Goal: Task Accomplishment & Management: Complete application form

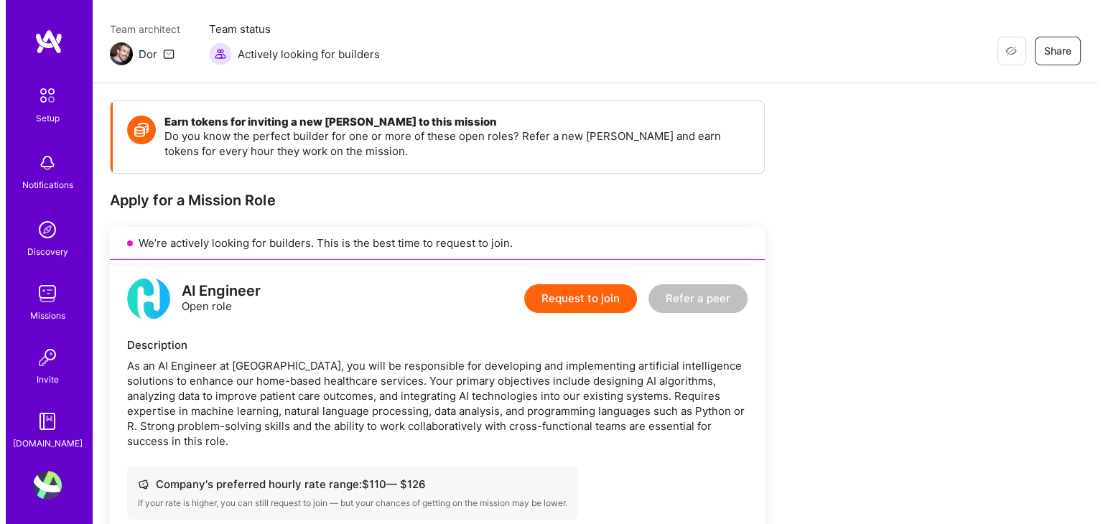
scroll to position [109, 0]
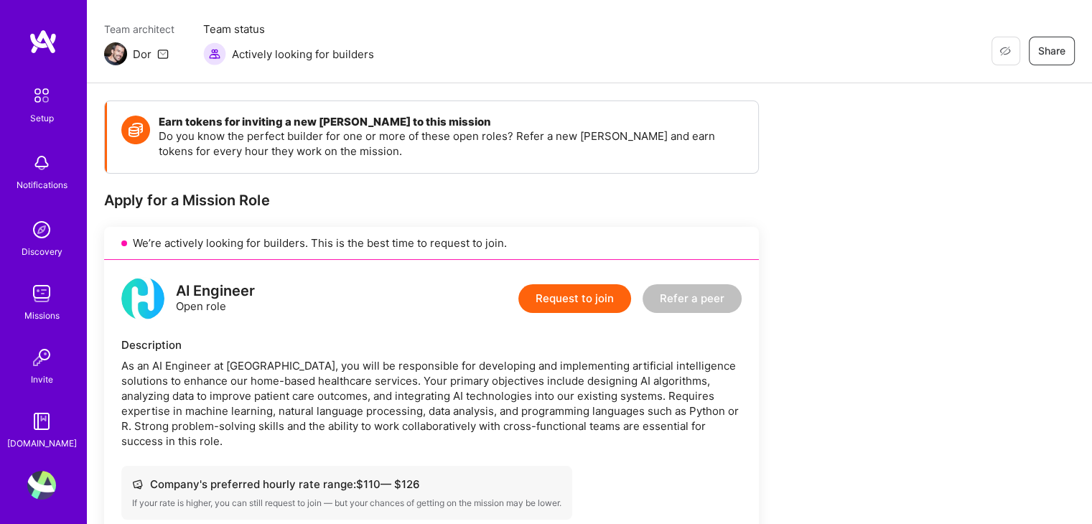
click at [550, 310] on button "Request to join" at bounding box center [574, 298] width 113 height 29
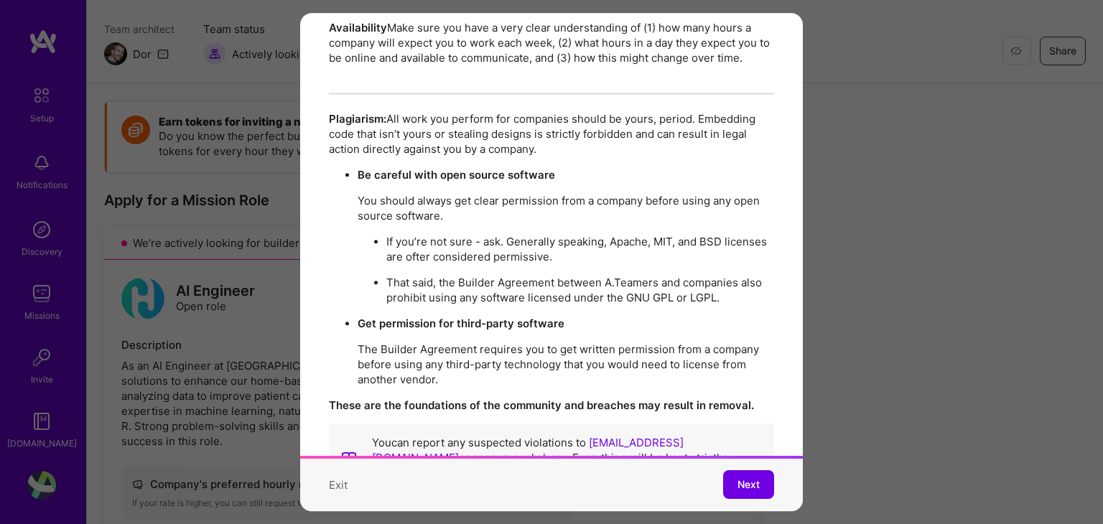
scroll to position [2575, 0]
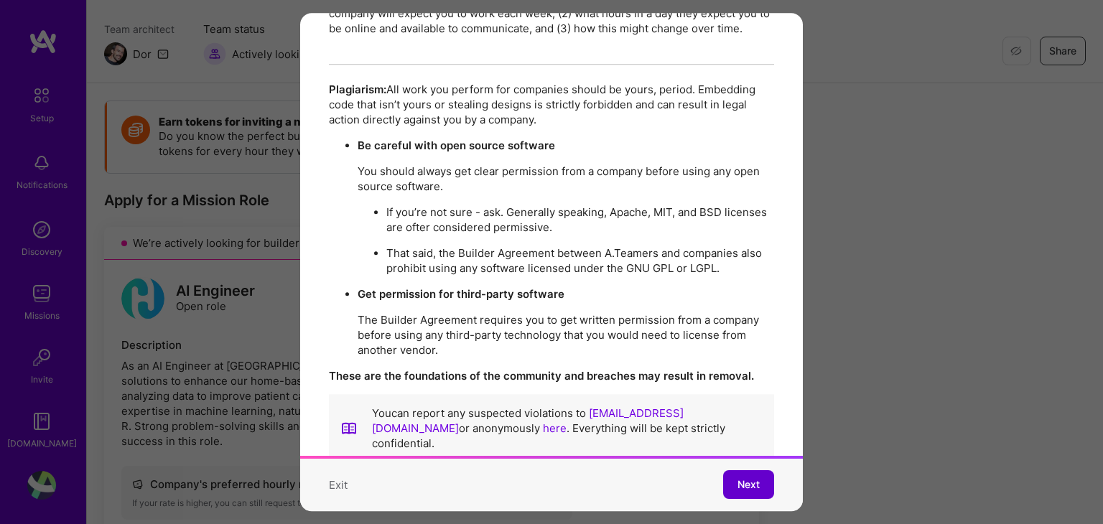
click at [760, 482] on button "Next" at bounding box center [748, 485] width 51 height 29
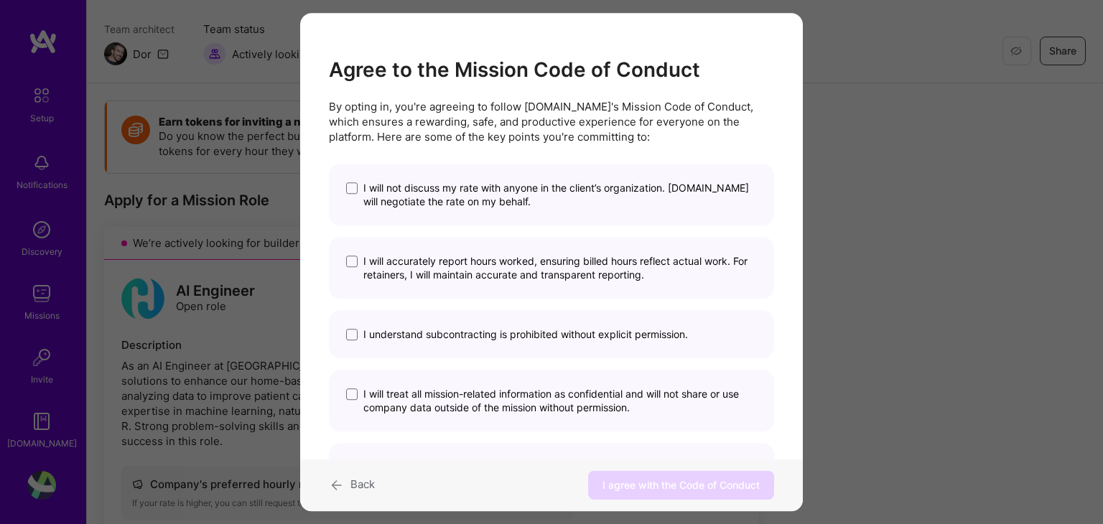
scroll to position [89, 0]
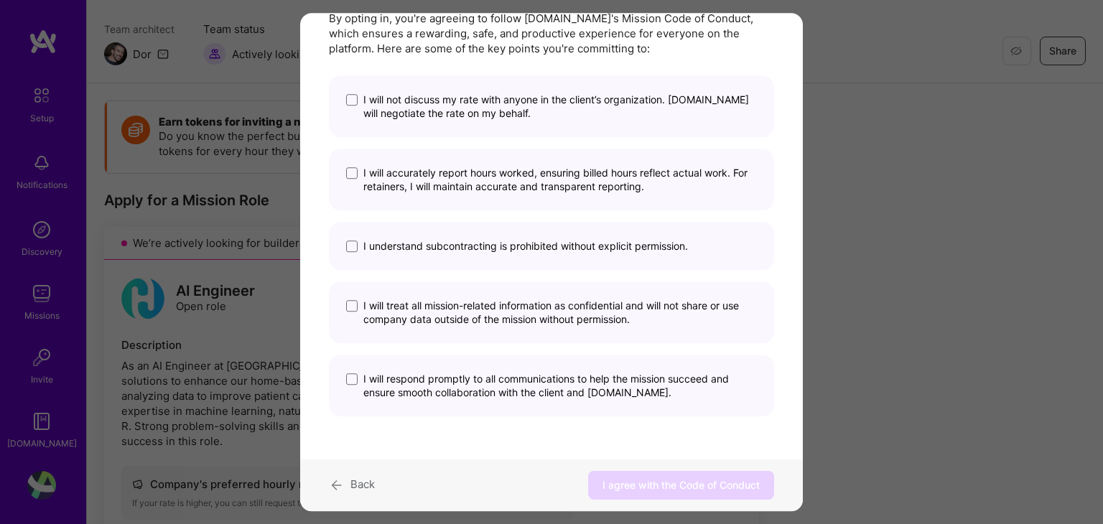
click at [341, 101] on div "I will not discuss my rate with anyone in the client’s organization. [DOMAIN_NA…" at bounding box center [551, 106] width 445 height 62
click at [350, 101] on span "modal" at bounding box center [351, 99] width 11 height 11
click at [0, 0] on input "I will not discuss my rate with anyone in the client’s organization. [DOMAIN_NA…" at bounding box center [0, 0] width 0 height 0
click at [361, 170] on label "I will accurately report hours worked, ensuring billed hours reflect actual wor…" at bounding box center [551, 179] width 411 height 27
click at [0, 0] on input "I will accurately report hours worked, ensuring billed hours reflect actual wor…" at bounding box center [0, 0] width 0 height 0
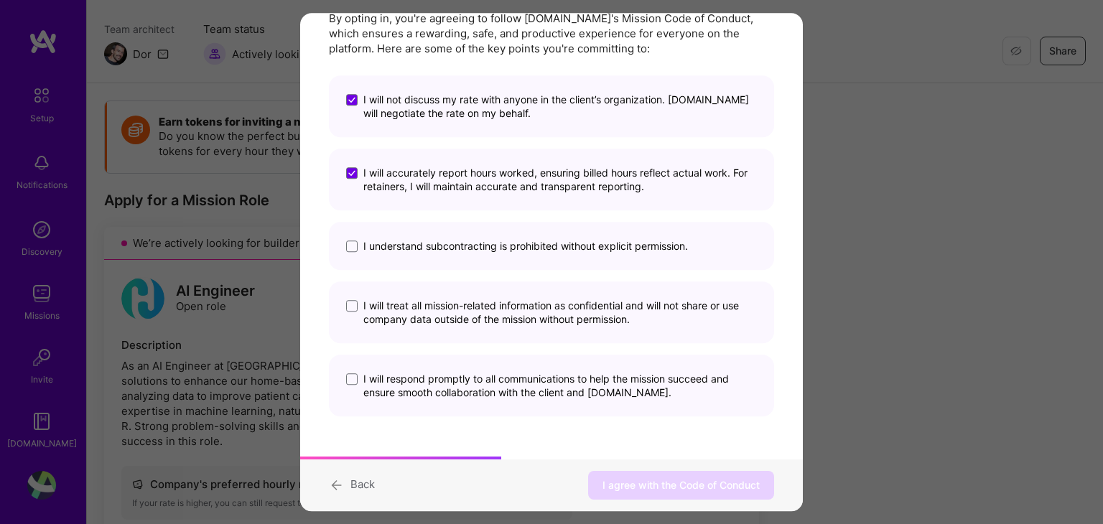
click at [353, 234] on div "I understand subcontracting is prohibited without explicit permission." at bounding box center [551, 246] width 445 height 48
click at [352, 245] on span "modal" at bounding box center [351, 246] width 11 height 11
click at [0, 0] on input "I understand subcontracting is prohibited without explicit permission." at bounding box center [0, 0] width 0 height 0
click at [356, 302] on span "modal" at bounding box center [351, 305] width 11 height 11
click at [0, 0] on input "I will treat all mission-related information as confidential and will not share…" at bounding box center [0, 0] width 0 height 0
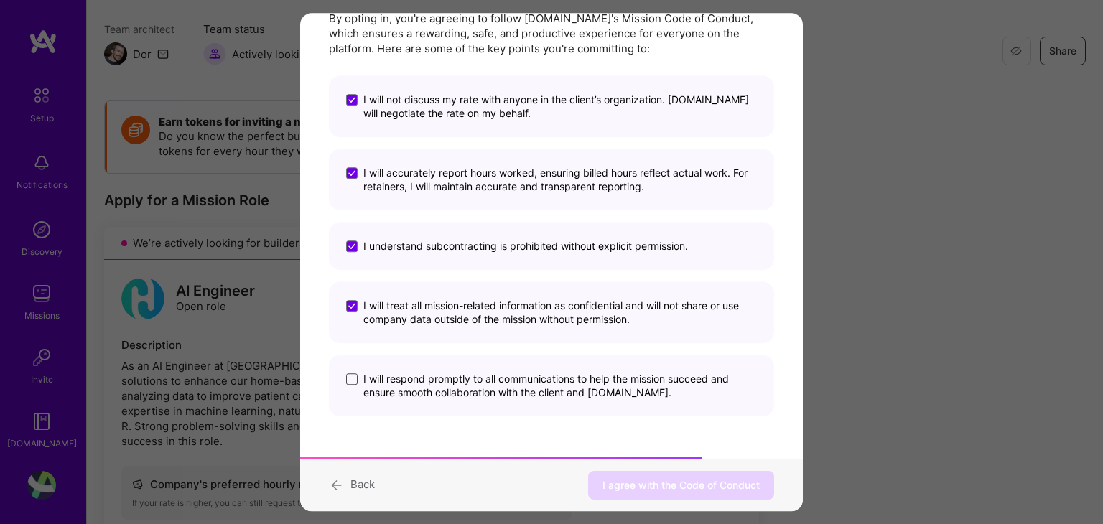
click at [354, 376] on span "modal" at bounding box center [351, 378] width 11 height 11
click at [0, 0] on input "I will respond promptly to all communications to help the mission succeed and e…" at bounding box center [0, 0] width 0 height 0
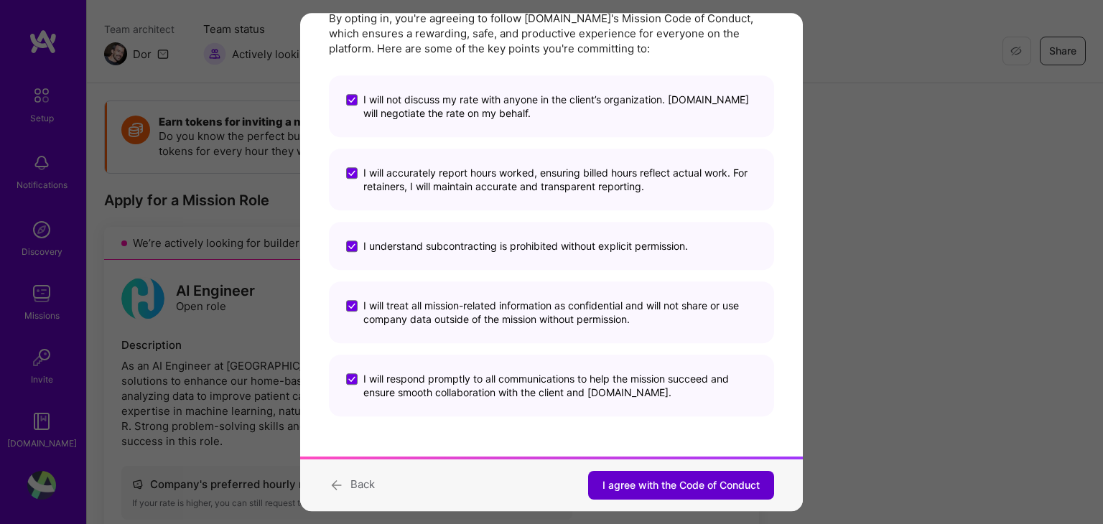
click at [658, 498] on button "I agree with the Code of Conduct" at bounding box center [681, 485] width 186 height 29
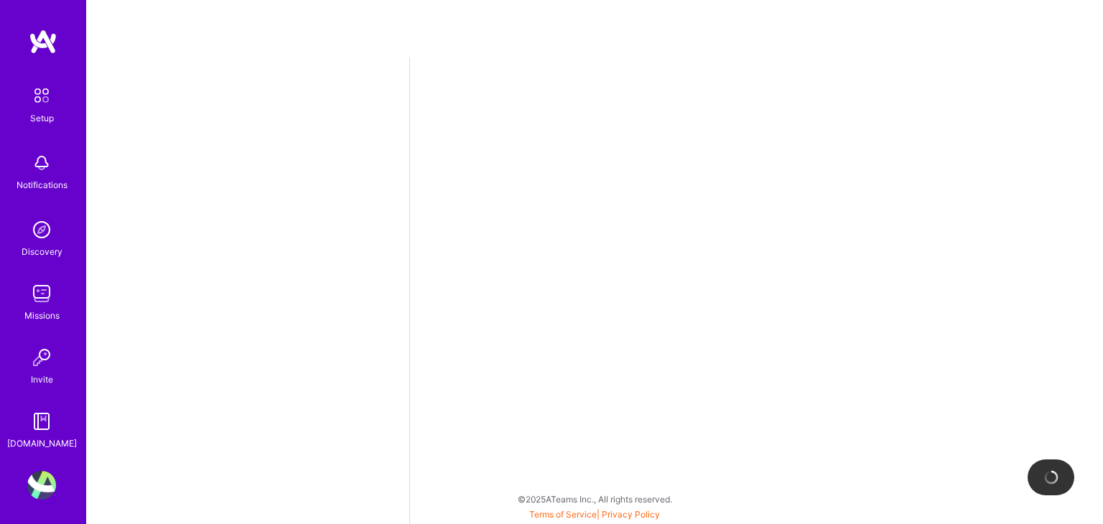
select select "US"
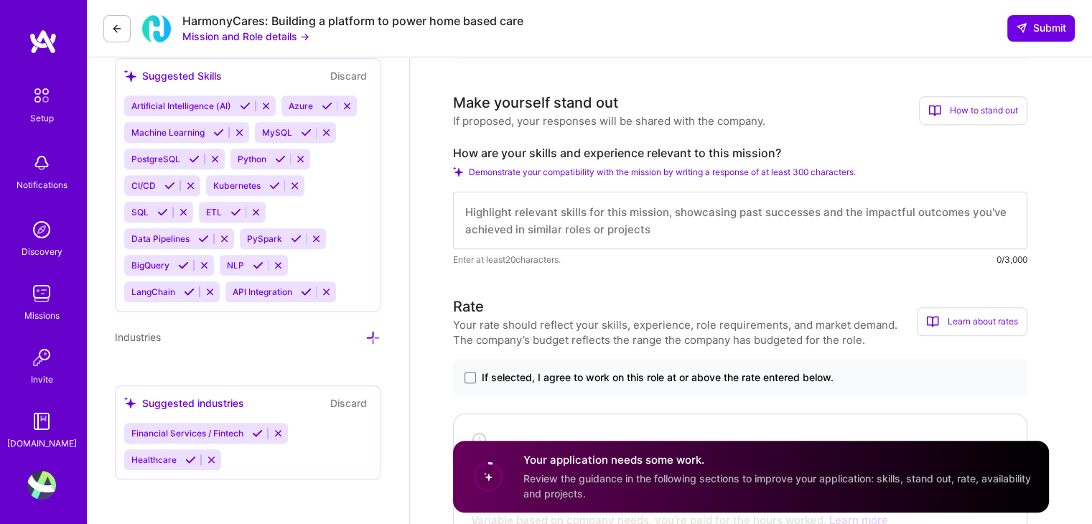
scroll to position [908, 0]
